Goal: Book appointment/travel/reservation

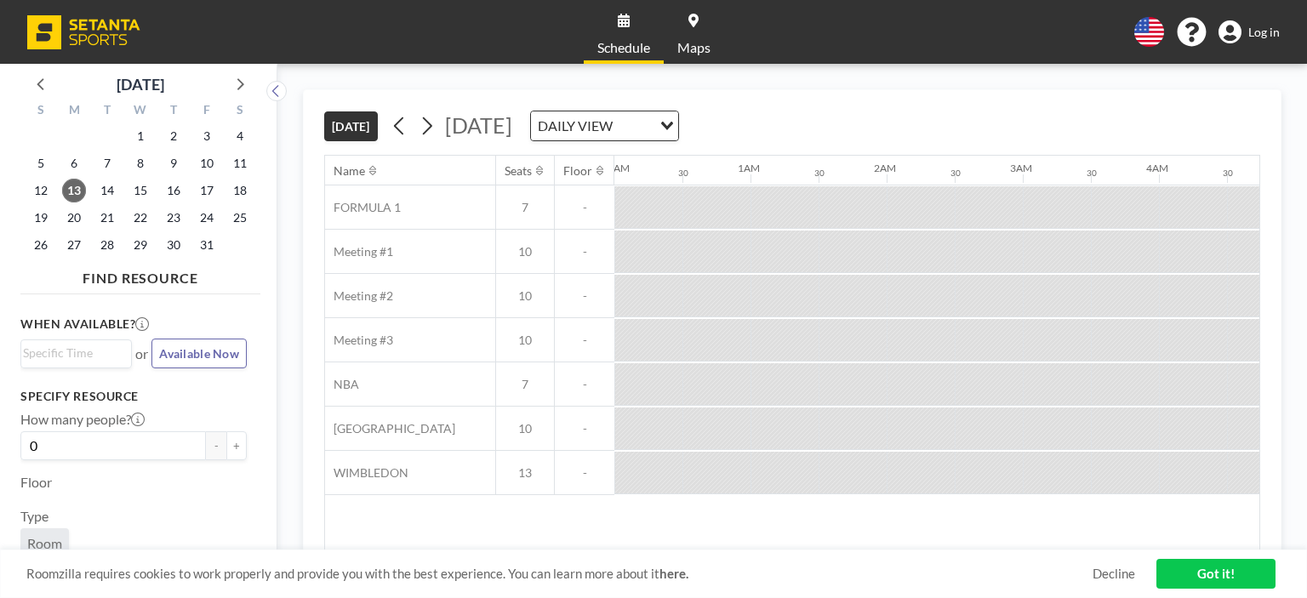
scroll to position [0, 1565]
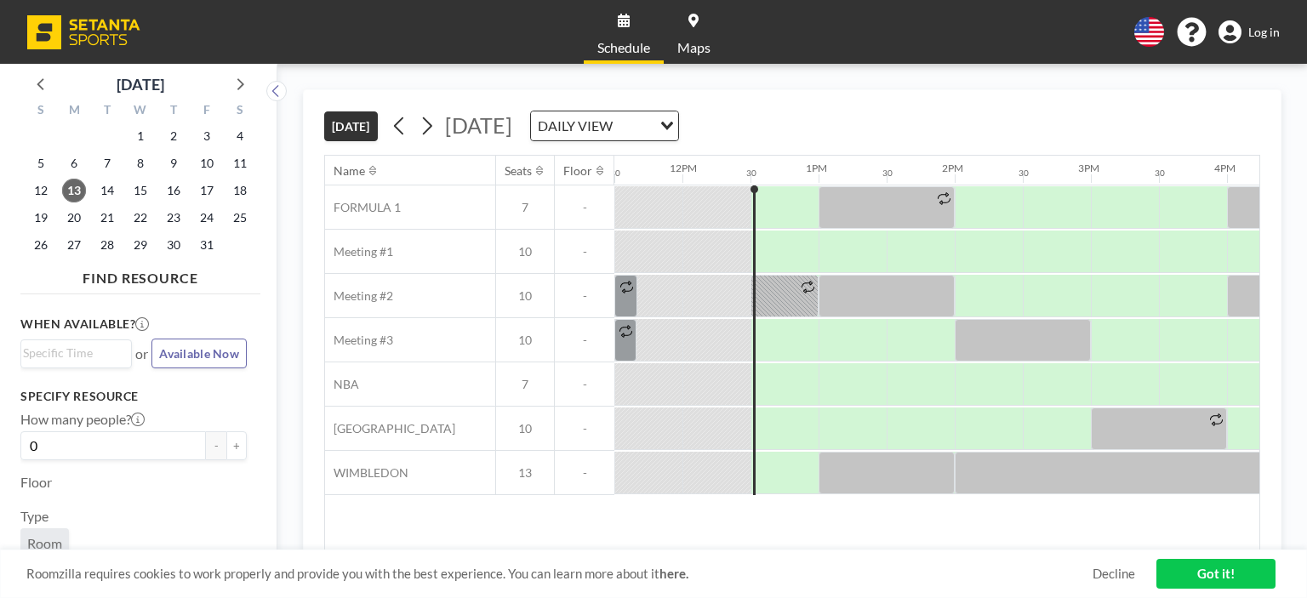
drag, startPoint x: 801, startPoint y: 553, endPoint x: 892, endPoint y: 555, distance: 91.1
click at [892, 555] on div "Roomzilla requires cookies to work properly and provide you with the best exper…" at bounding box center [653, 574] width 1307 height 48
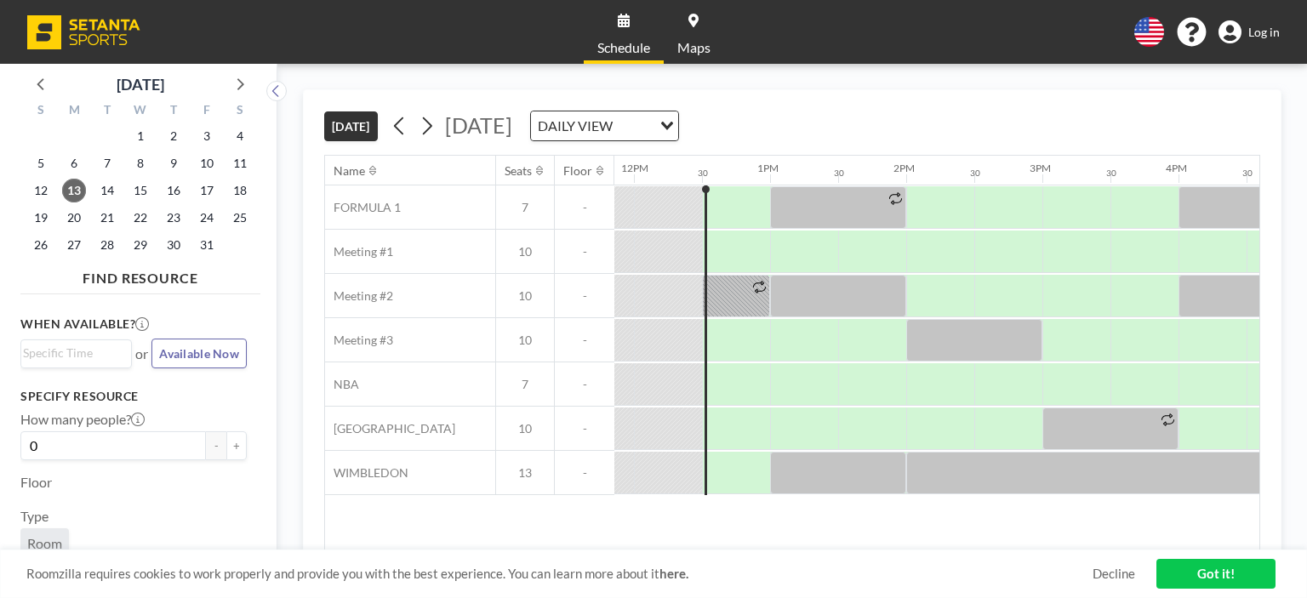
scroll to position [0, 1560]
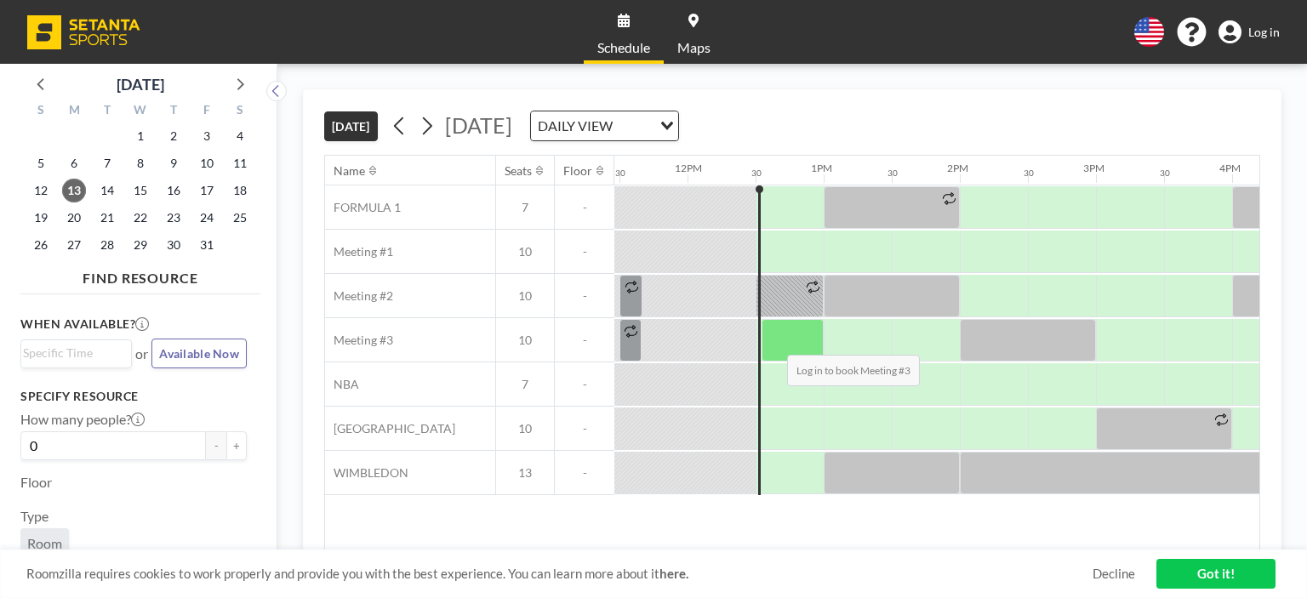
drag, startPoint x: 760, startPoint y: 345, endPoint x: 773, endPoint y: 340, distance: 14.5
click at [773, 340] on div at bounding box center [792, 340] width 62 height 43
click at [774, 340] on div at bounding box center [792, 340] width 62 height 43
click at [777, 336] on div at bounding box center [792, 340] width 62 height 43
click at [780, 339] on div at bounding box center [792, 340] width 62 height 43
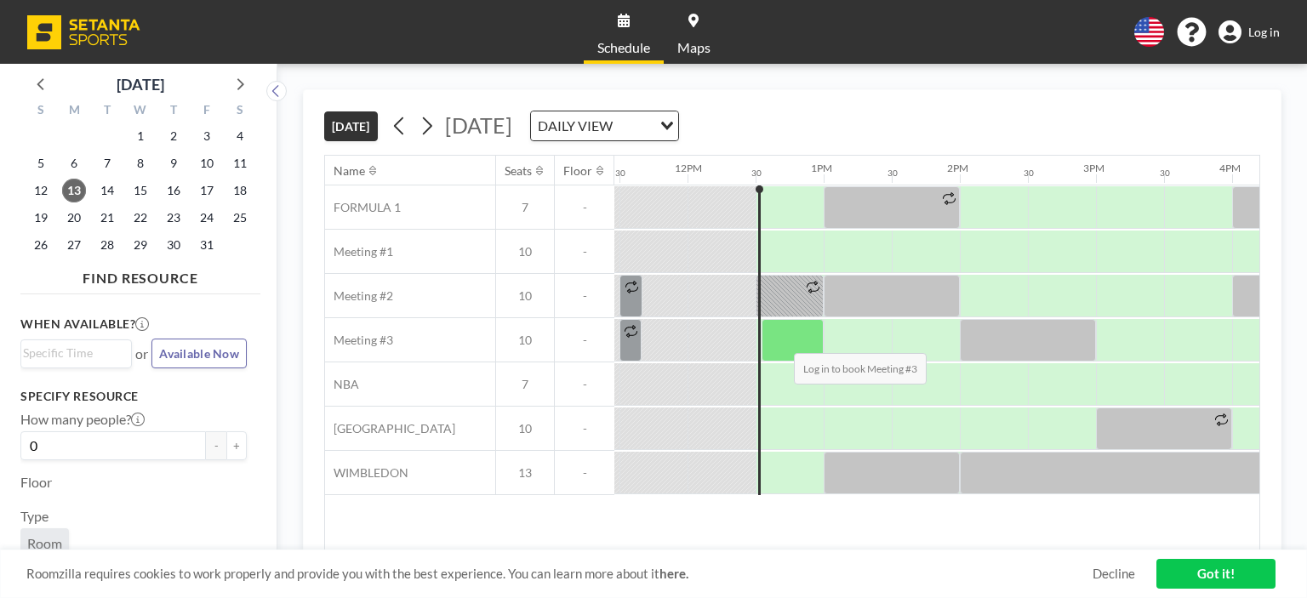
click at [780, 339] on div at bounding box center [792, 340] width 62 height 43
drag, startPoint x: 1264, startPoint y: 16, endPoint x: 1268, endPoint y: 31, distance: 15.9
click at [1267, 16] on div "Schedule Maps English Polski 日本語 Española Log in" at bounding box center [653, 32] width 1307 height 64
click at [1269, 35] on span "Log in" at bounding box center [1263, 32] width 31 height 15
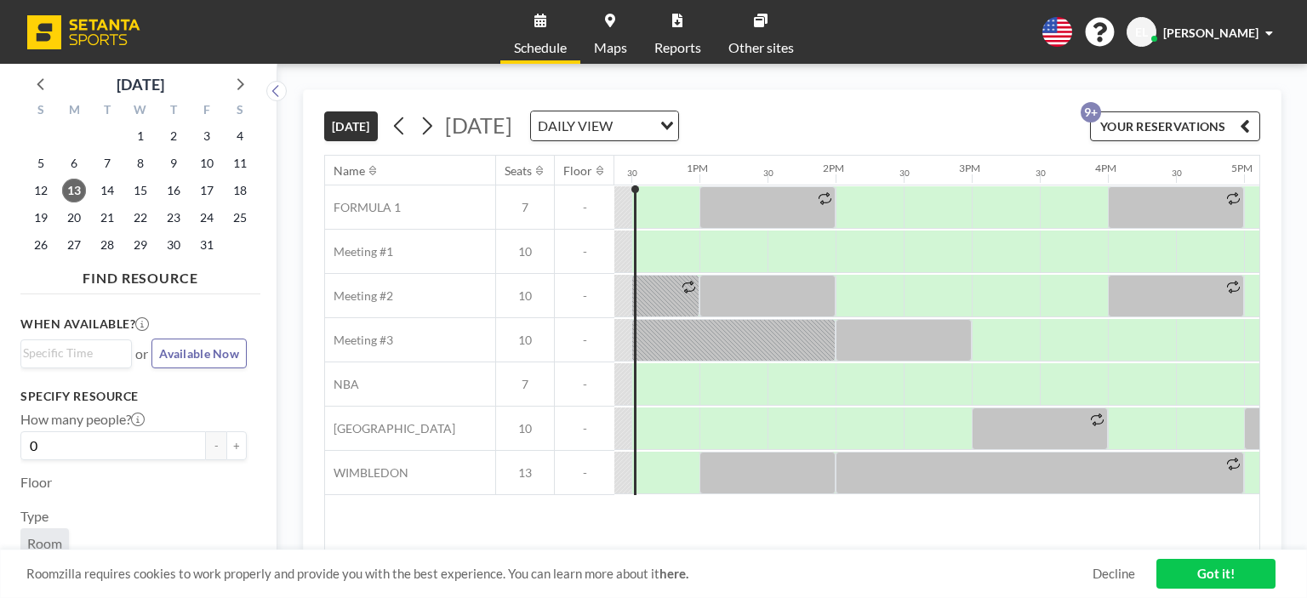
scroll to position [0, 1685]
click at [851, 275] on div at bounding box center [868, 296] width 68 height 43
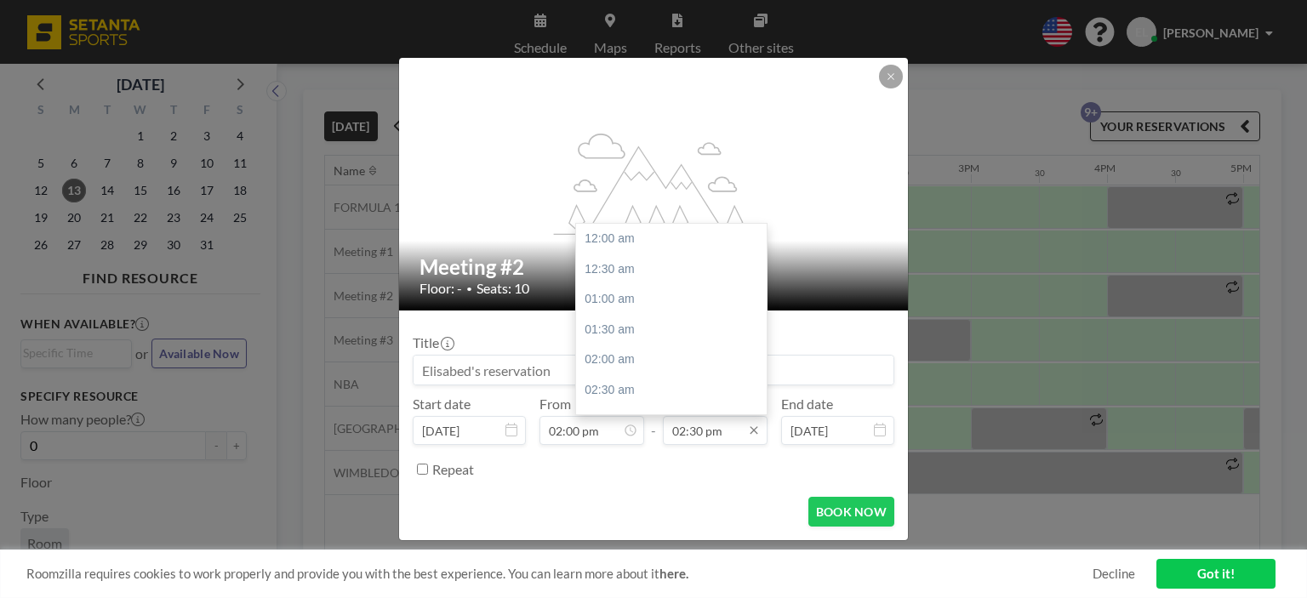
click at [704, 436] on input "02:30 pm" at bounding box center [715, 430] width 105 height 29
click at [678, 336] on div "04:00 pm" at bounding box center [675, 330] width 199 height 31
type input "04:00 pm"
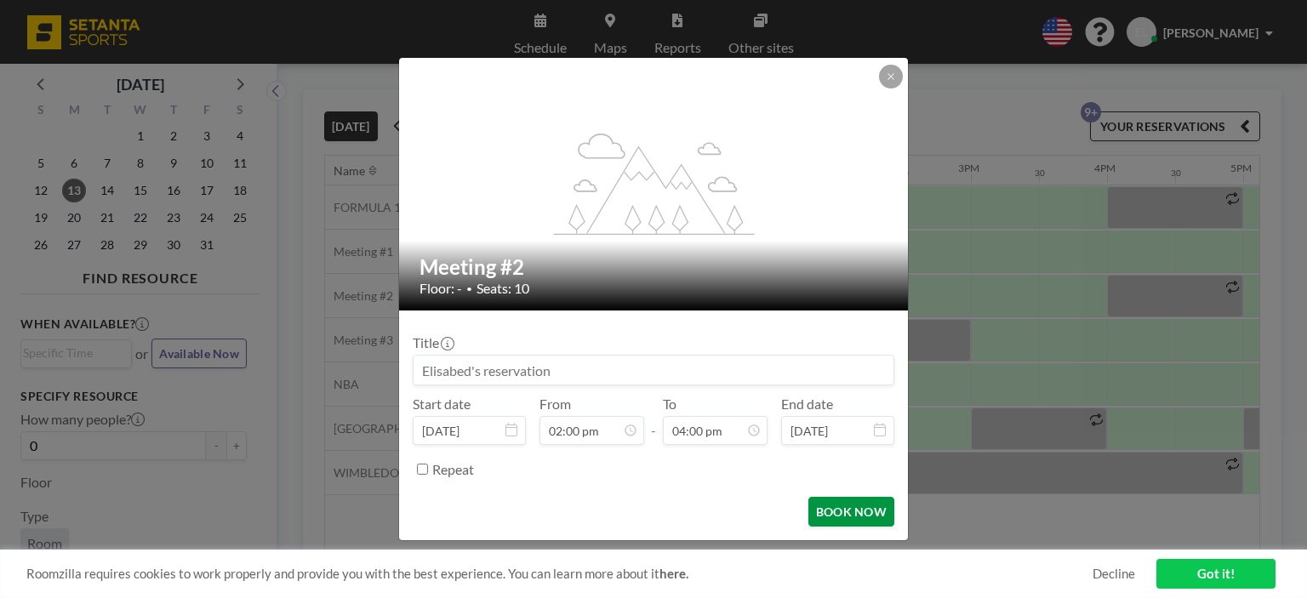
click at [857, 512] on button "BOOK NOW" at bounding box center [851, 512] width 86 height 30
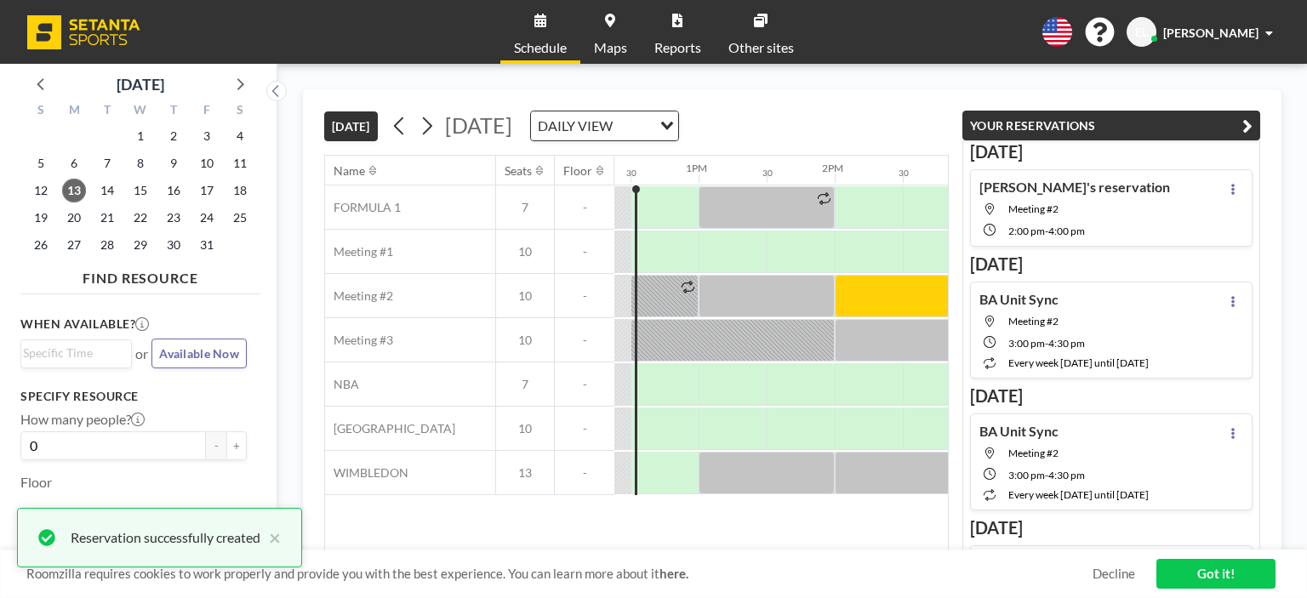
click at [1246, 119] on icon "button" at bounding box center [1247, 126] width 10 height 20
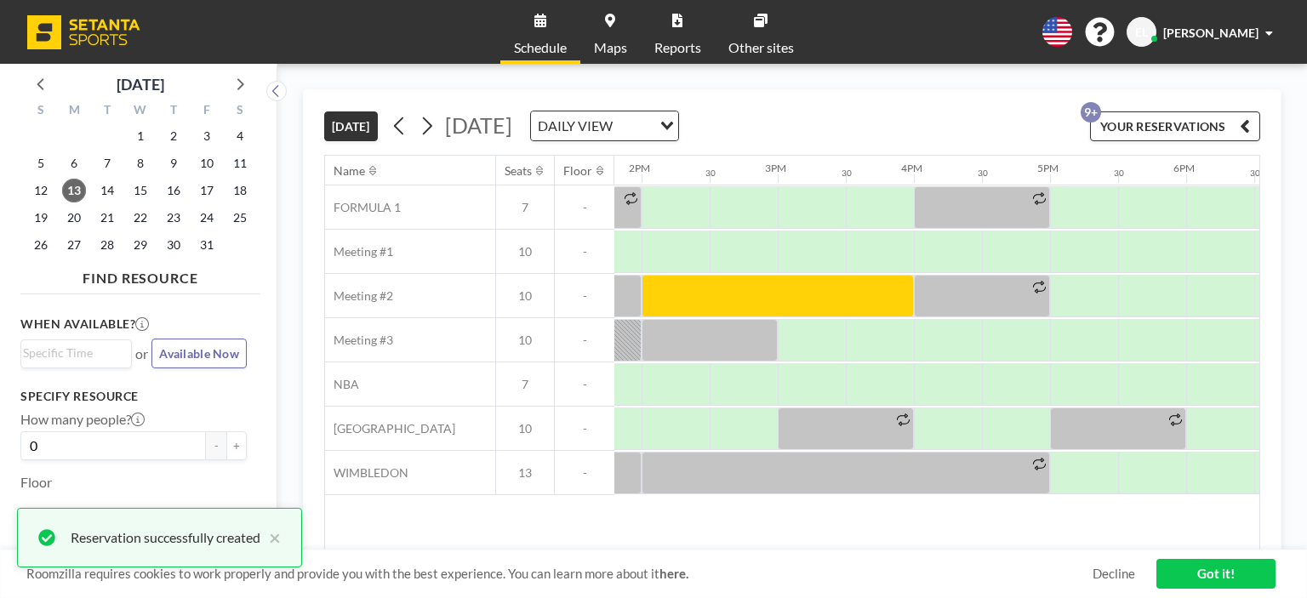
scroll to position [0, 2021]
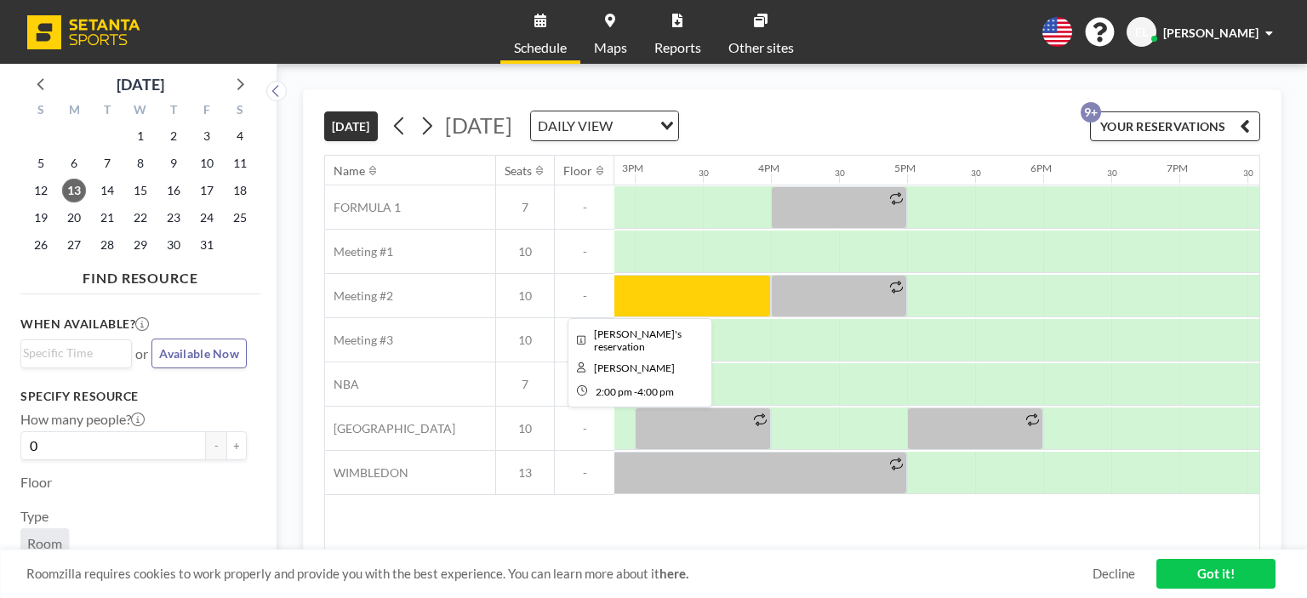
click at [708, 279] on div at bounding box center [634, 296] width 272 height 43
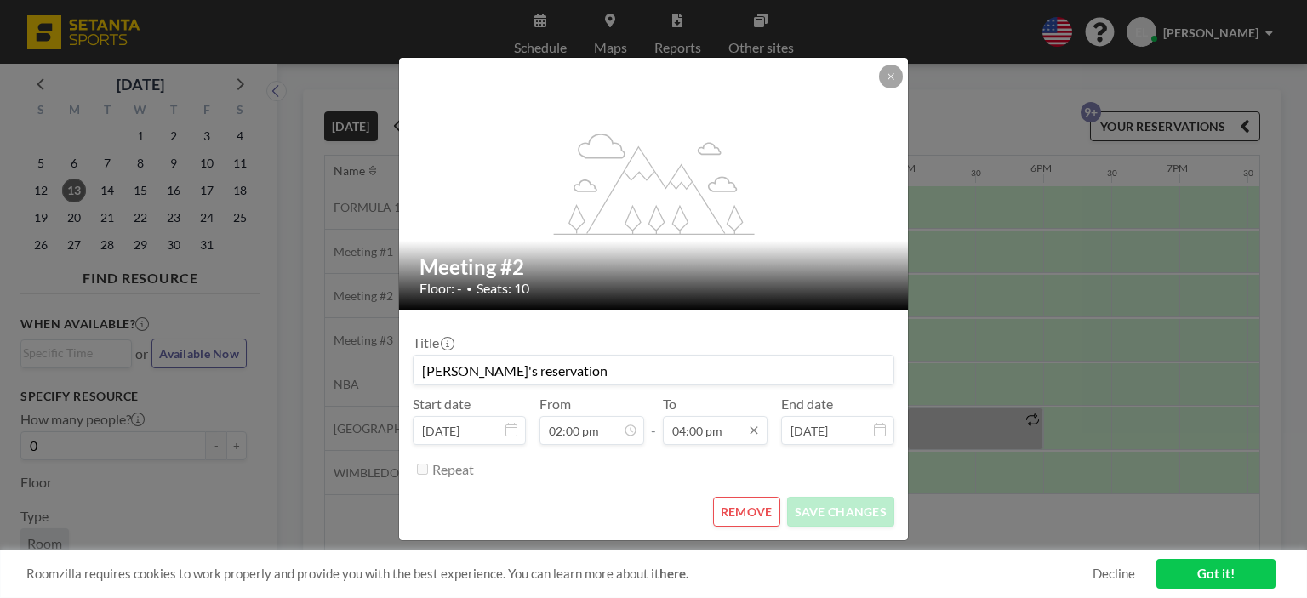
scroll to position [969, 0]
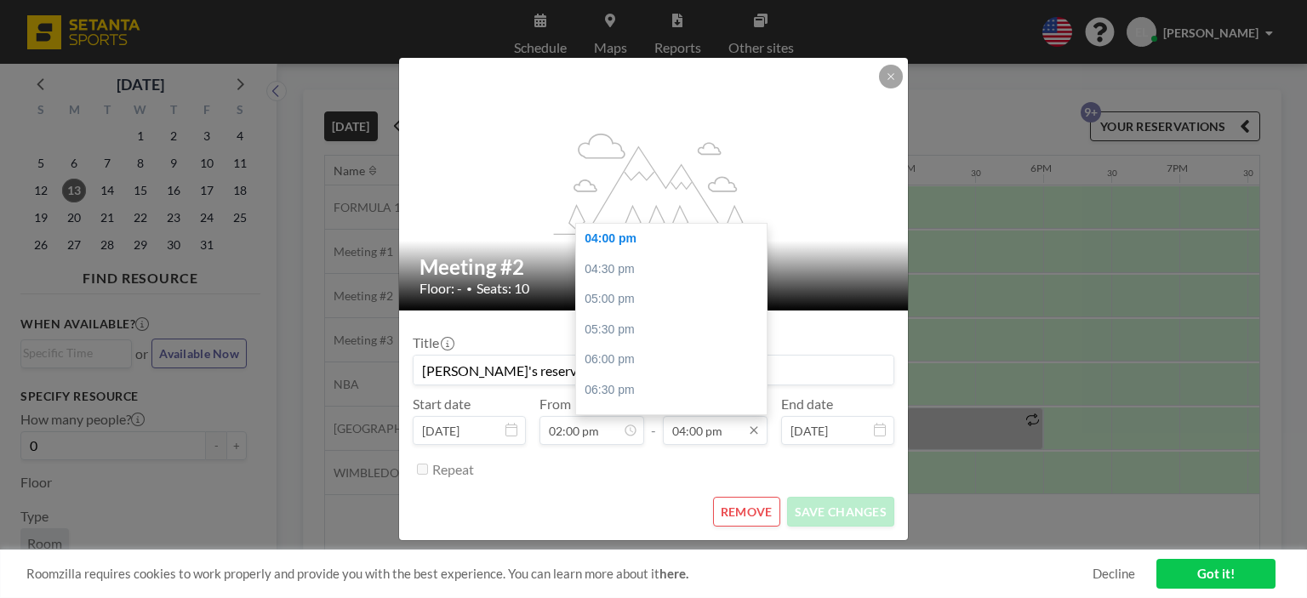
click at [694, 422] on input "04:00 pm" at bounding box center [715, 430] width 105 height 29
click at [652, 265] on div "03:00 pm" at bounding box center [675, 263] width 199 height 31
type input "03:00 pm"
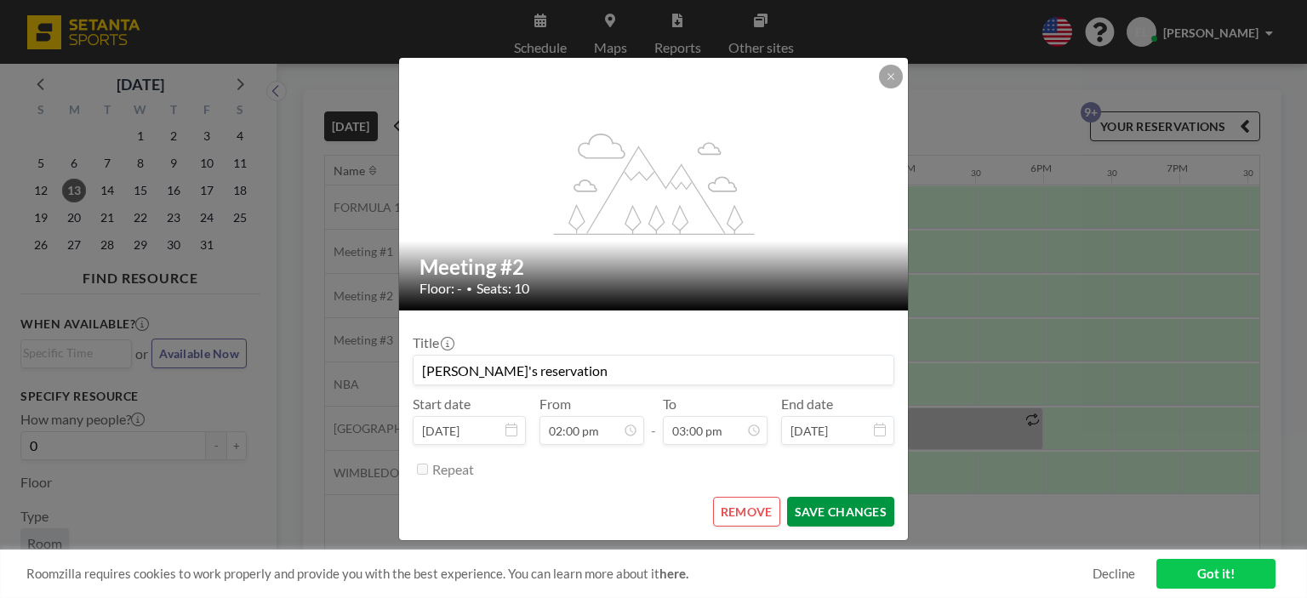
click at [830, 521] on button "SAVE CHANGES" at bounding box center [840, 512] width 107 height 30
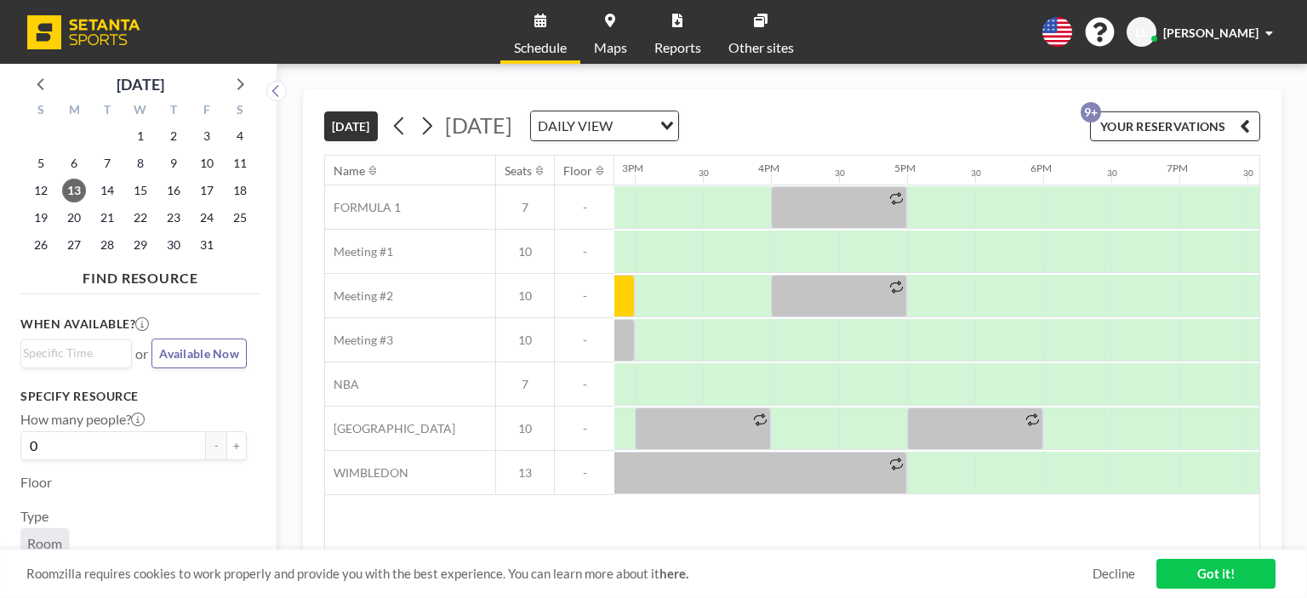
drag, startPoint x: 895, startPoint y: 552, endPoint x: 907, endPoint y: 554, distance: 12.0
click at [907, 554] on div "Roomzilla requires cookies to work properly and provide you with the best exper…" at bounding box center [653, 574] width 1307 height 48
drag, startPoint x: 789, startPoint y: 356, endPoint x: 775, endPoint y: 345, distance: 18.1
click at [775, 345] on div at bounding box center [805, 340] width 68 height 43
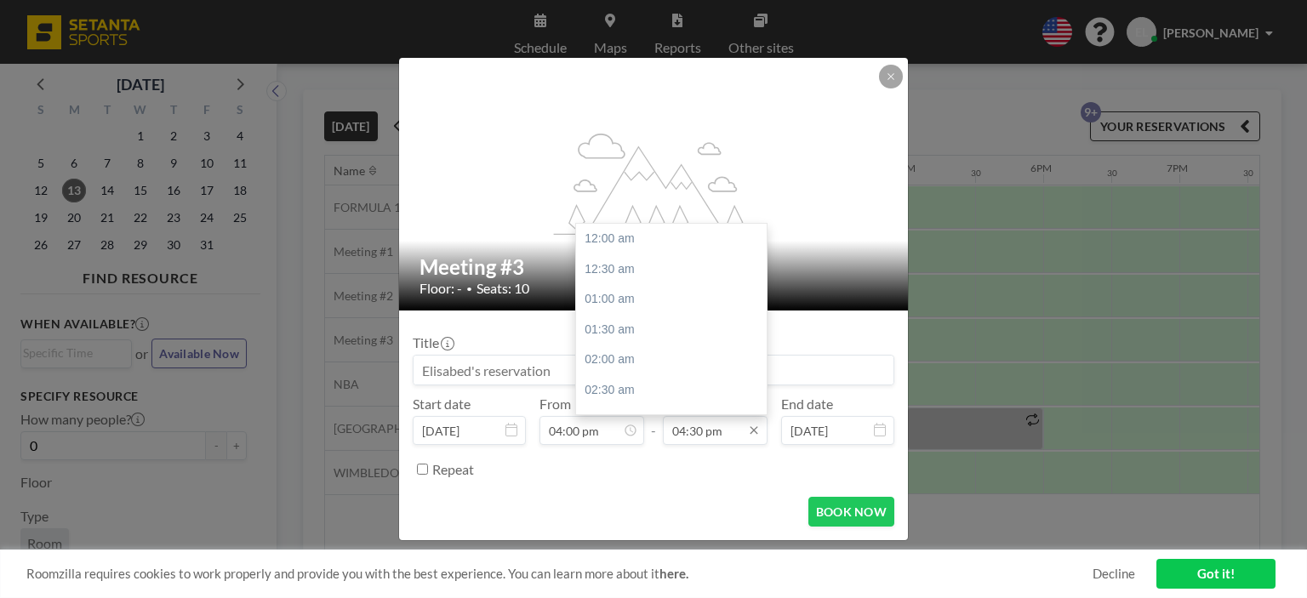
scroll to position [1000, 0]
click at [692, 416] on div "04:30 pm" at bounding box center [715, 430] width 105 height 29
click at [639, 318] on div "06:00 pm" at bounding box center [675, 329] width 199 height 31
type input "06:00 pm"
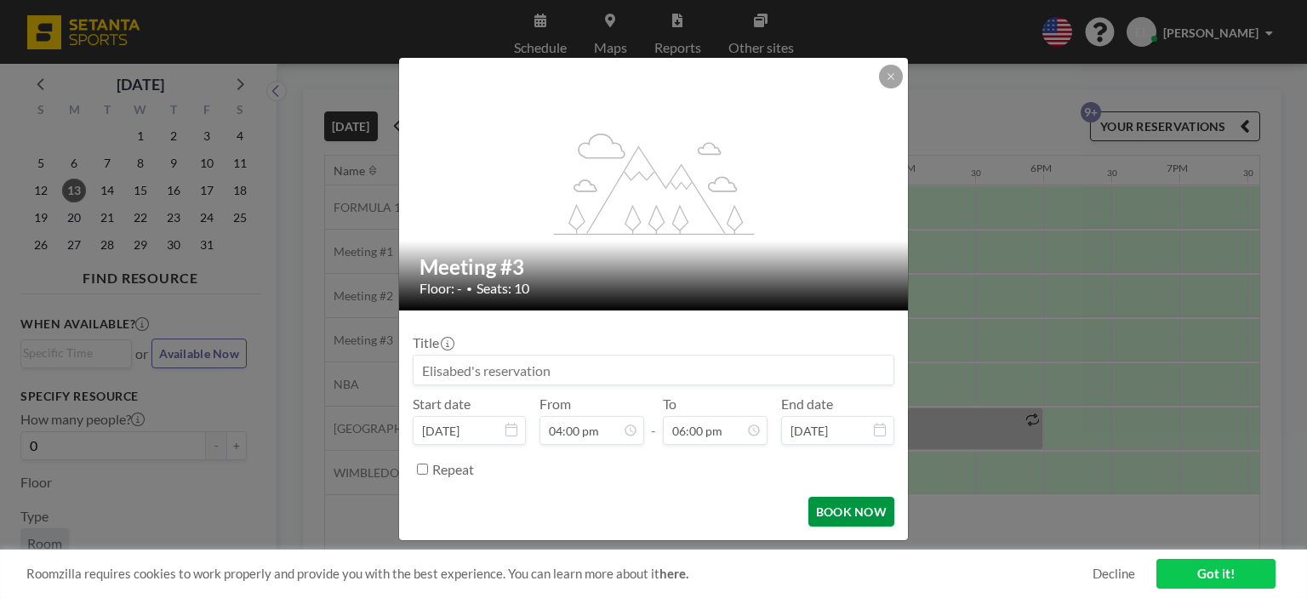
click at [834, 507] on button "BOOK NOW" at bounding box center [851, 512] width 86 height 30
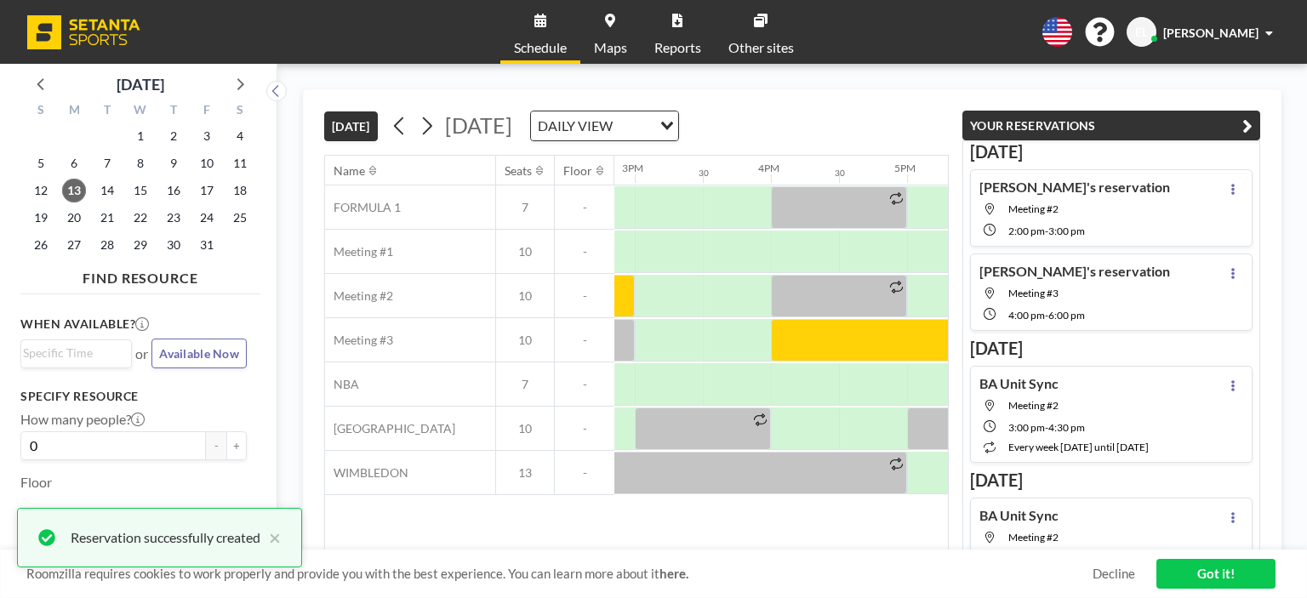
click at [1239, 122] on button "YOUR RESERVATIONS" at bounding box center [1111, 126] width 298 height 30
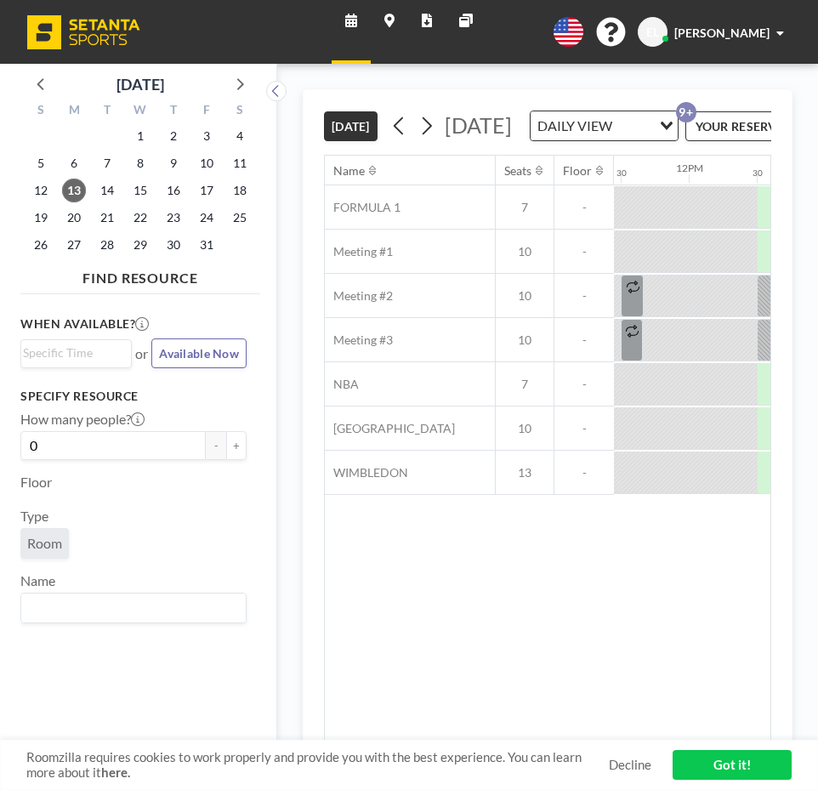
scroll to position [0, 1558]
